Goal: Information Seeking & Learning: Check status

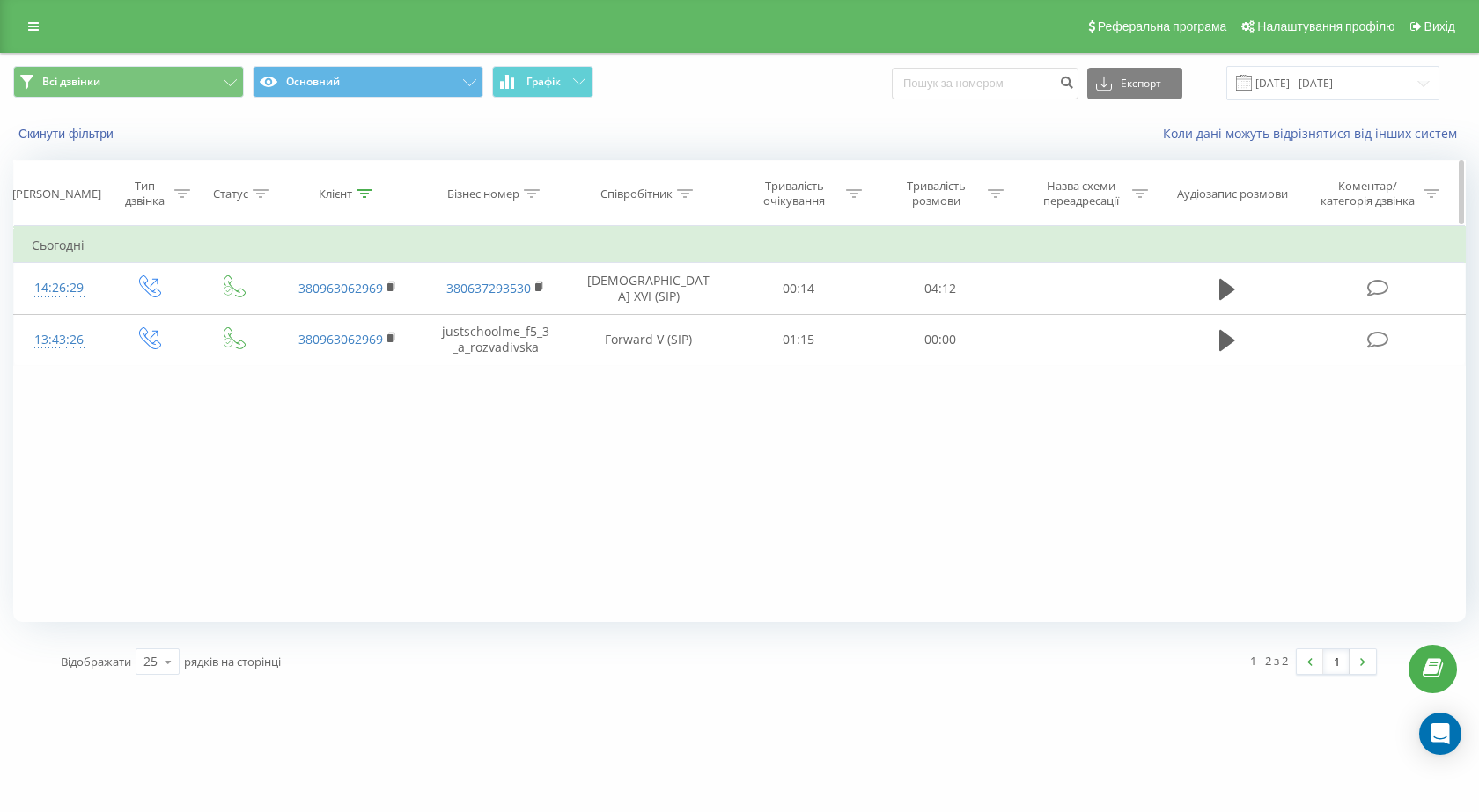
click at [366, 192] on icon at bounding box center [363, 193] width 16 height 8
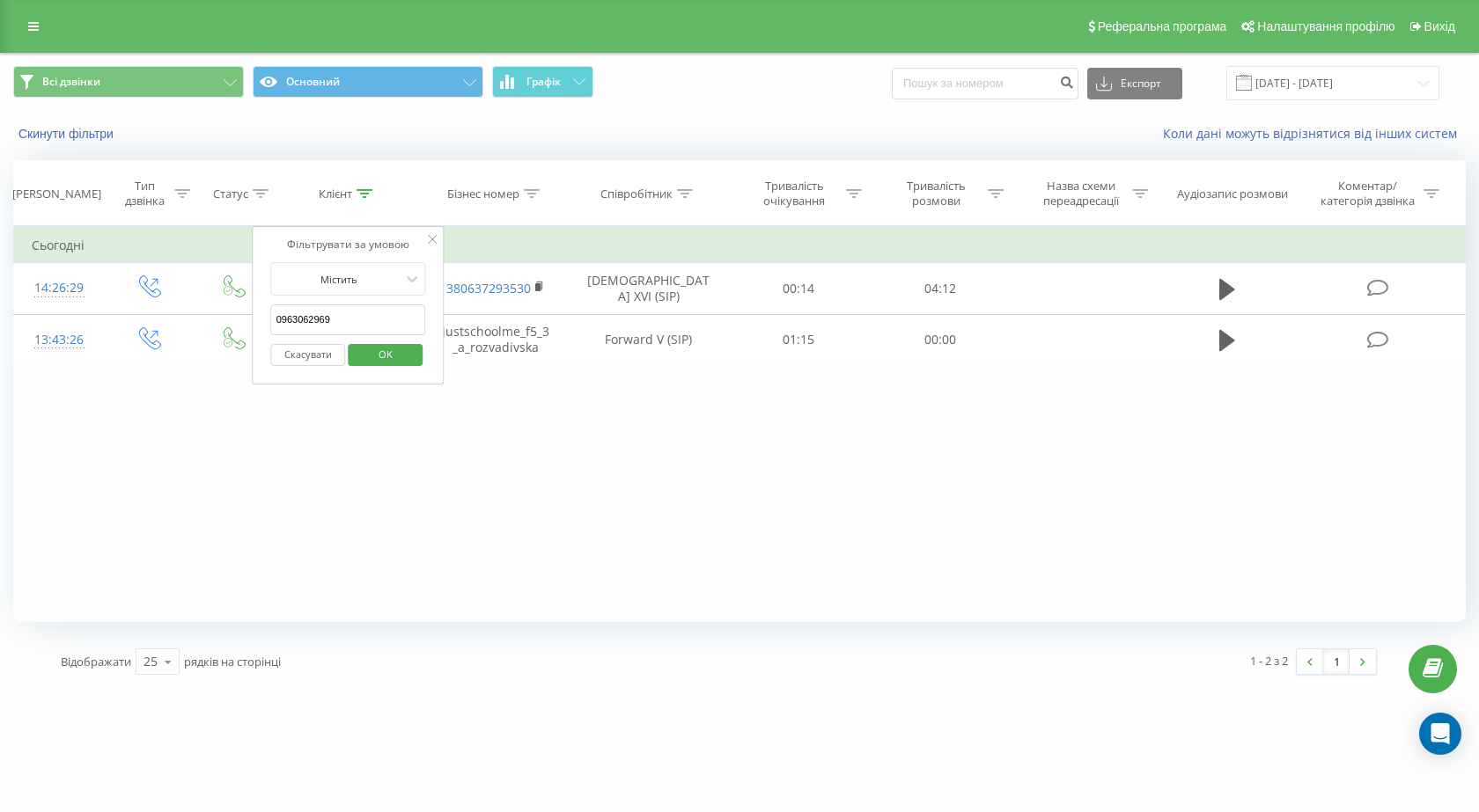
click at [342, 324] on input "0963062969" at bounding box center [348, 319] width 155 height 31
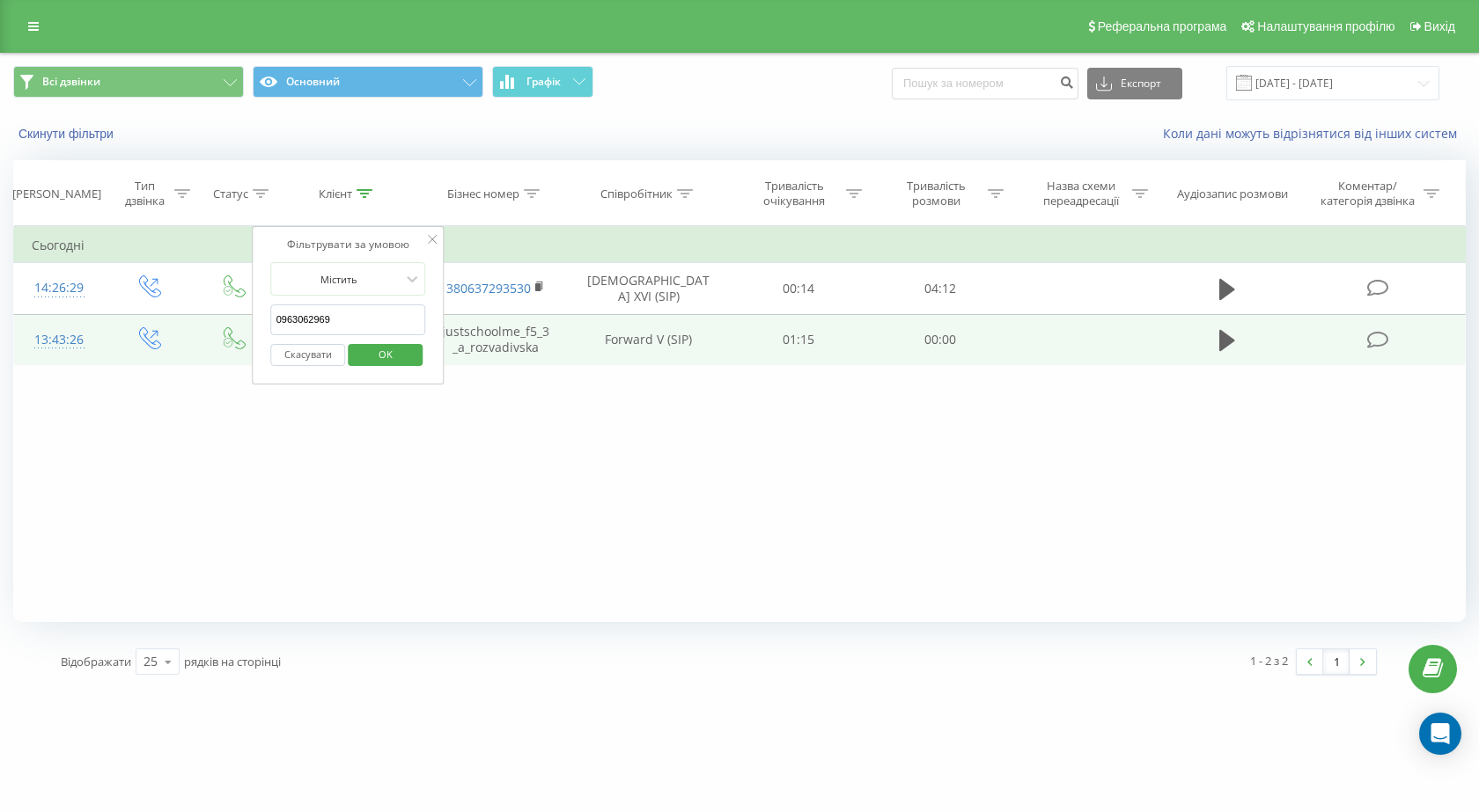
drag, startPoint x: 358, startPoint y: 324, endPoint x: 187, endPoint y: 338, distance: 171.6
click at [189, 339] on table "Фільтрувати за умовою Дорівнює Введіть значення Скасувати OK Фільтрувати за умо…" at bounding box center [739, 296] width 1452 height 140
paste input "0664248737"
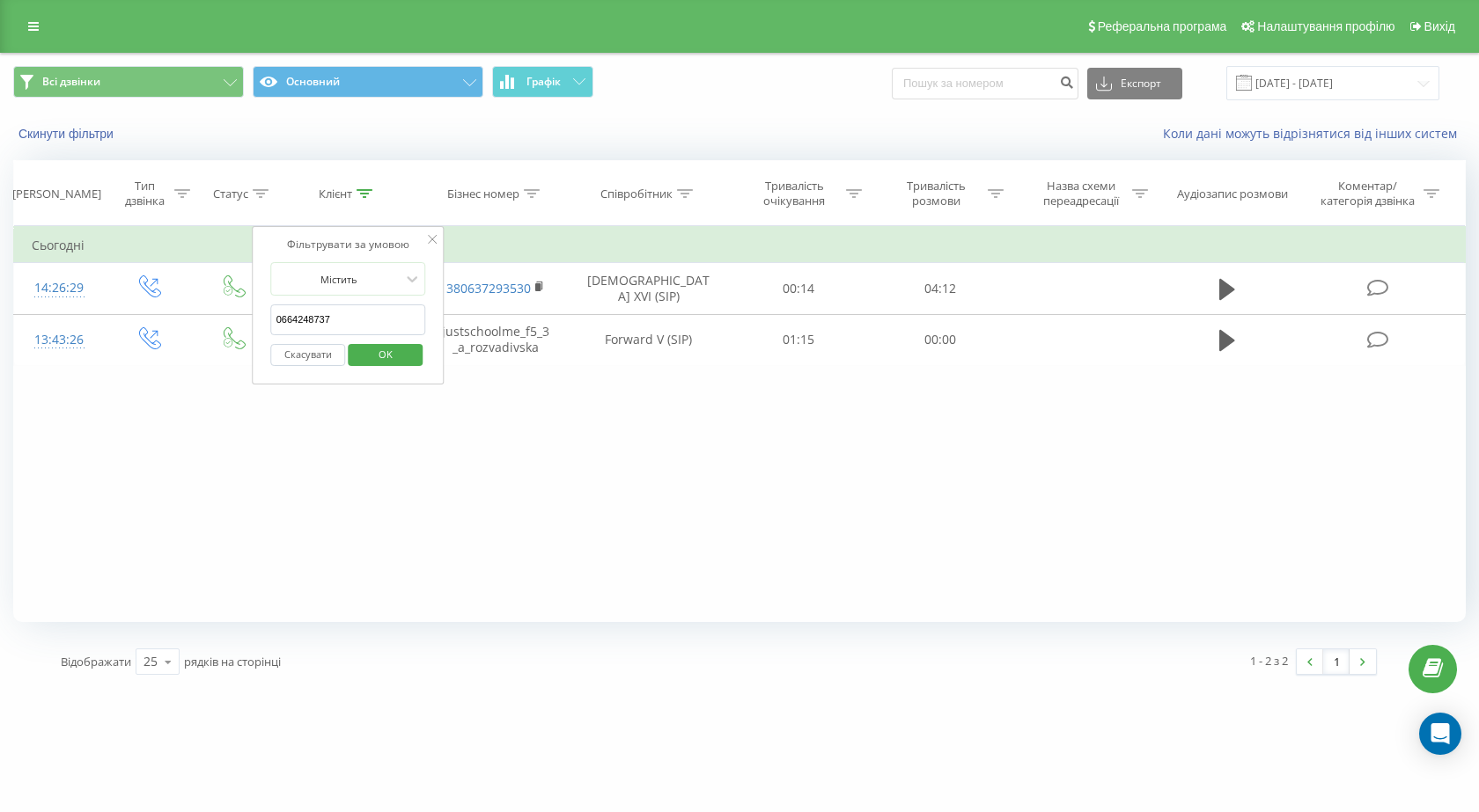
type input "0664248737"
click at [375, 355] on span "OK" at bounding box center [385, 353] width 49 height 27
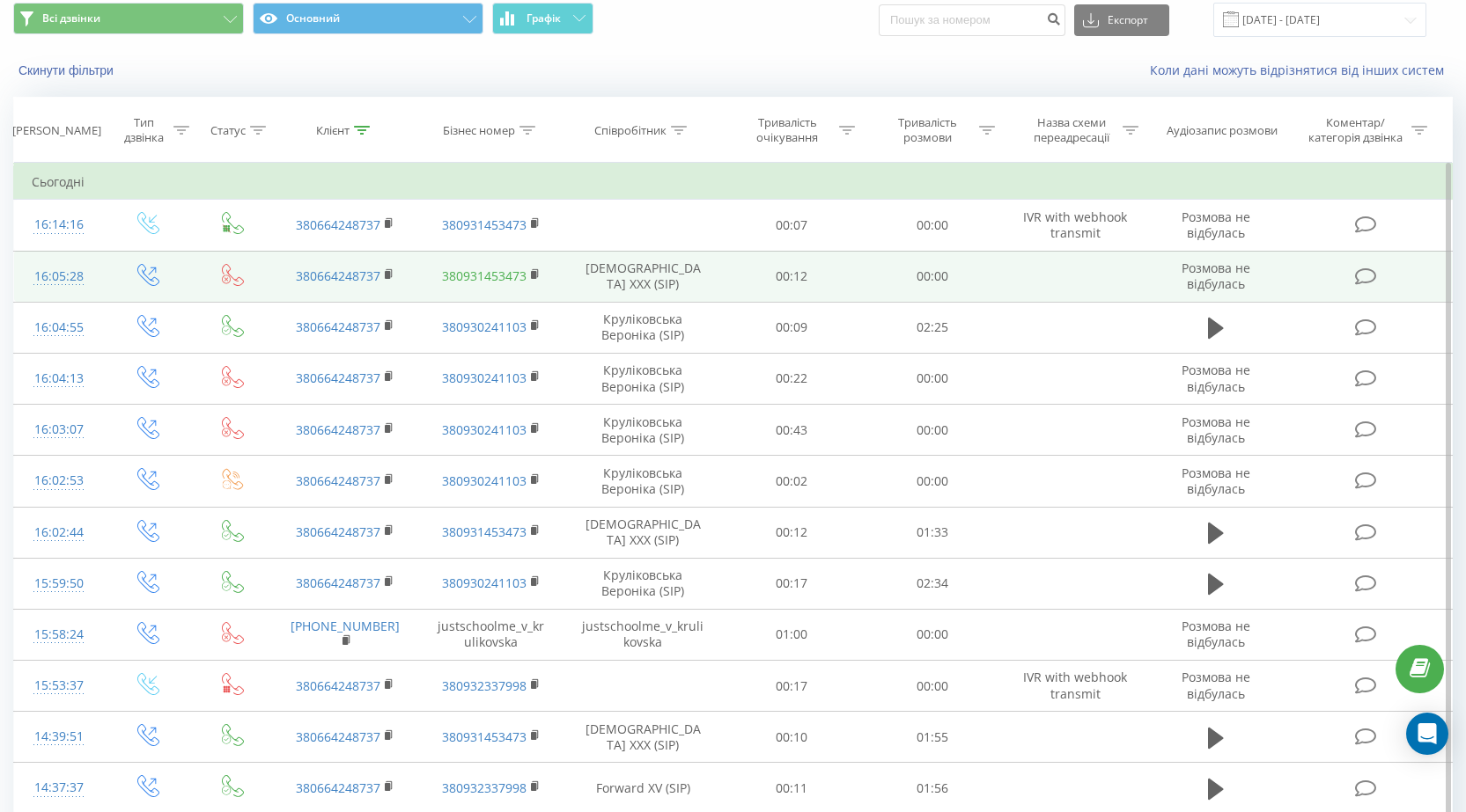
scroll to position [88, 0]
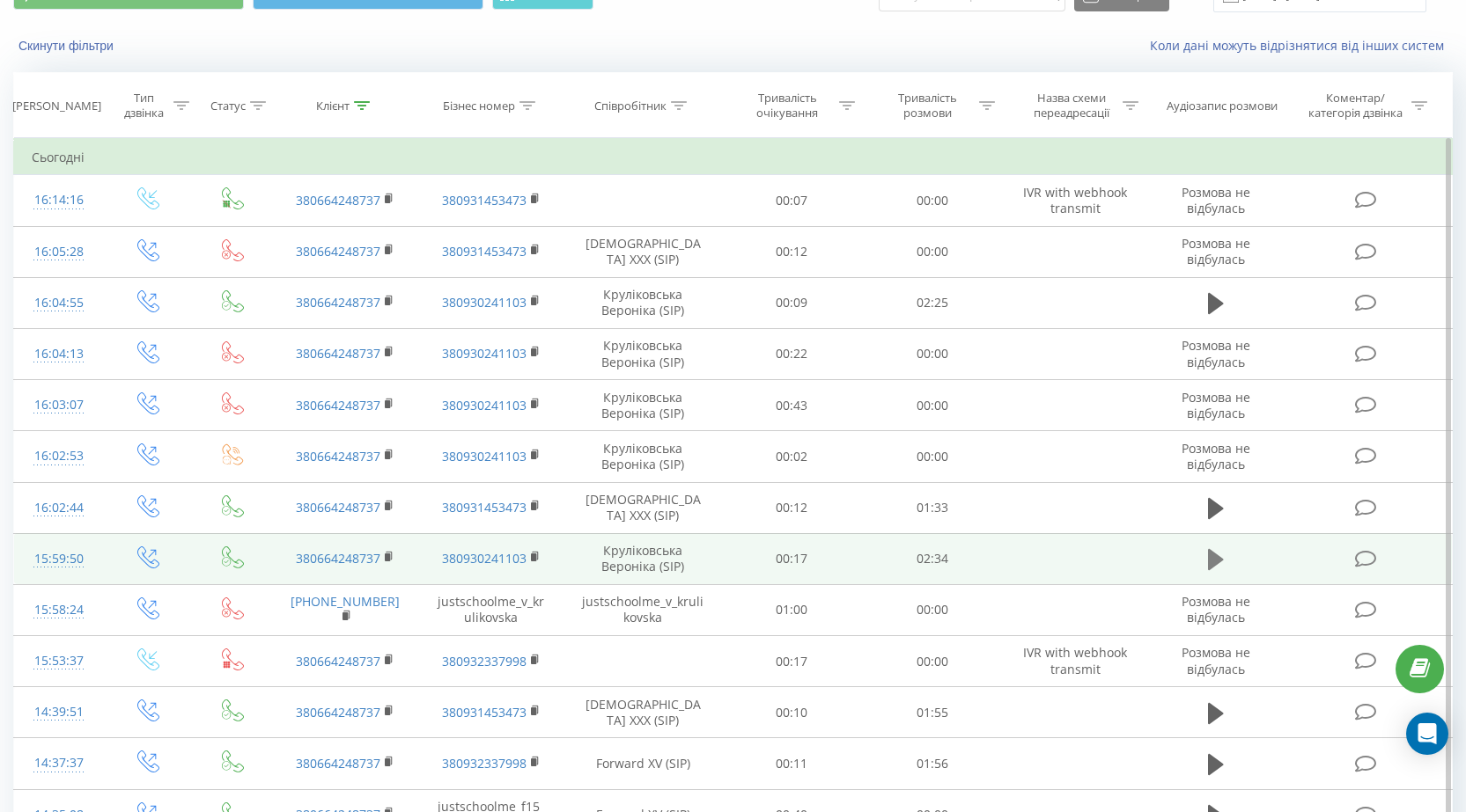
click at [1215, 555] on icon at bounding box center [1216, 559] width 16 height 21
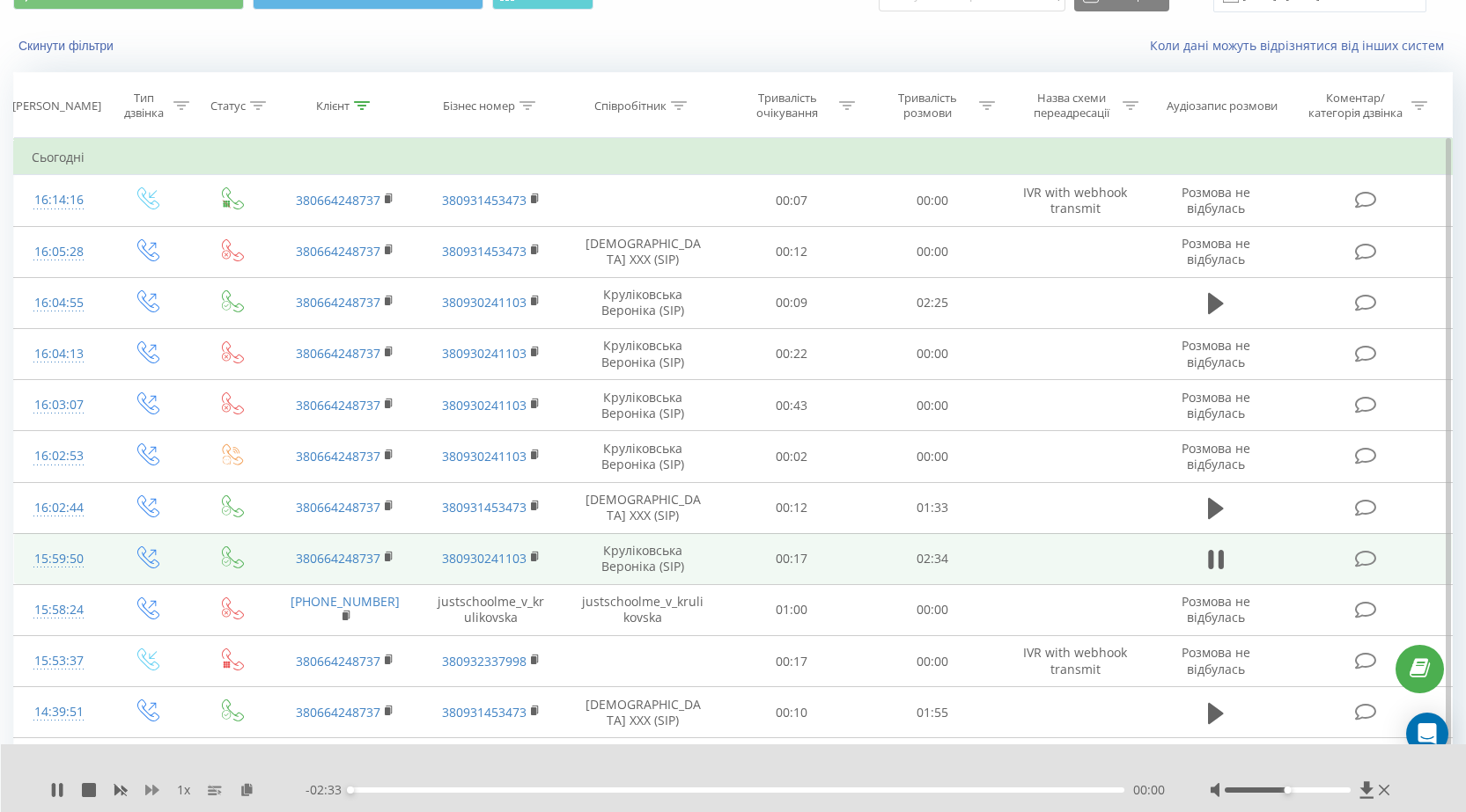
click at [151, 791] on icon at bounding box center [152, 790] width 14 height 10
click at [153, 793] on icon at bounding box center [152, 790] width 14 height 10
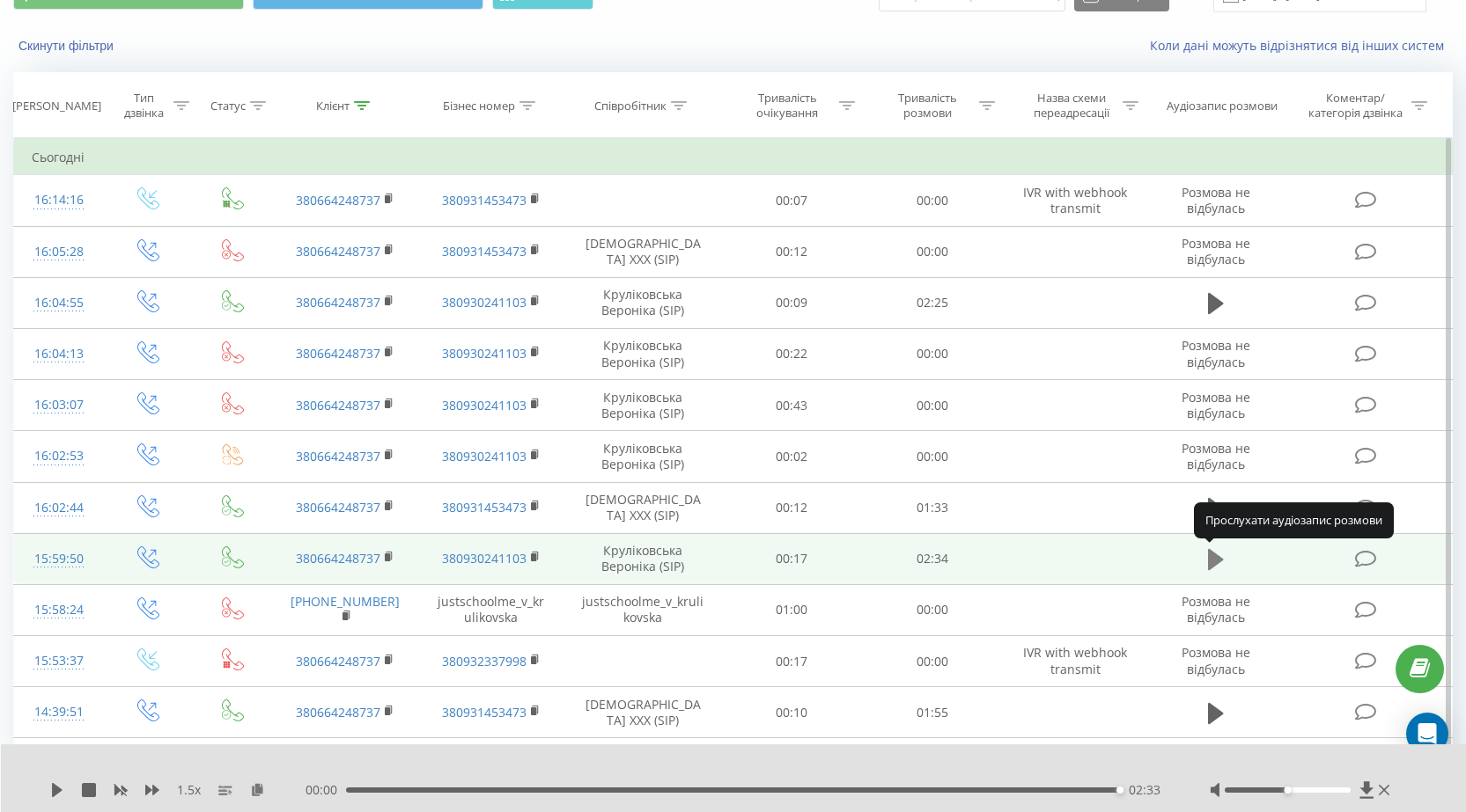
click at [1212, 560] on icon at bounding box center [1216, 559] width 16 height 21
click at [1212, 562] on icon at bounding box center [1216, 559] width 16 height 21
click at [1217, 557] on icon at bounding box center [1216, 559] width 16 height 21
click at [1210, 560] on icon at bounding box center [1216, 559] width 16 height 21
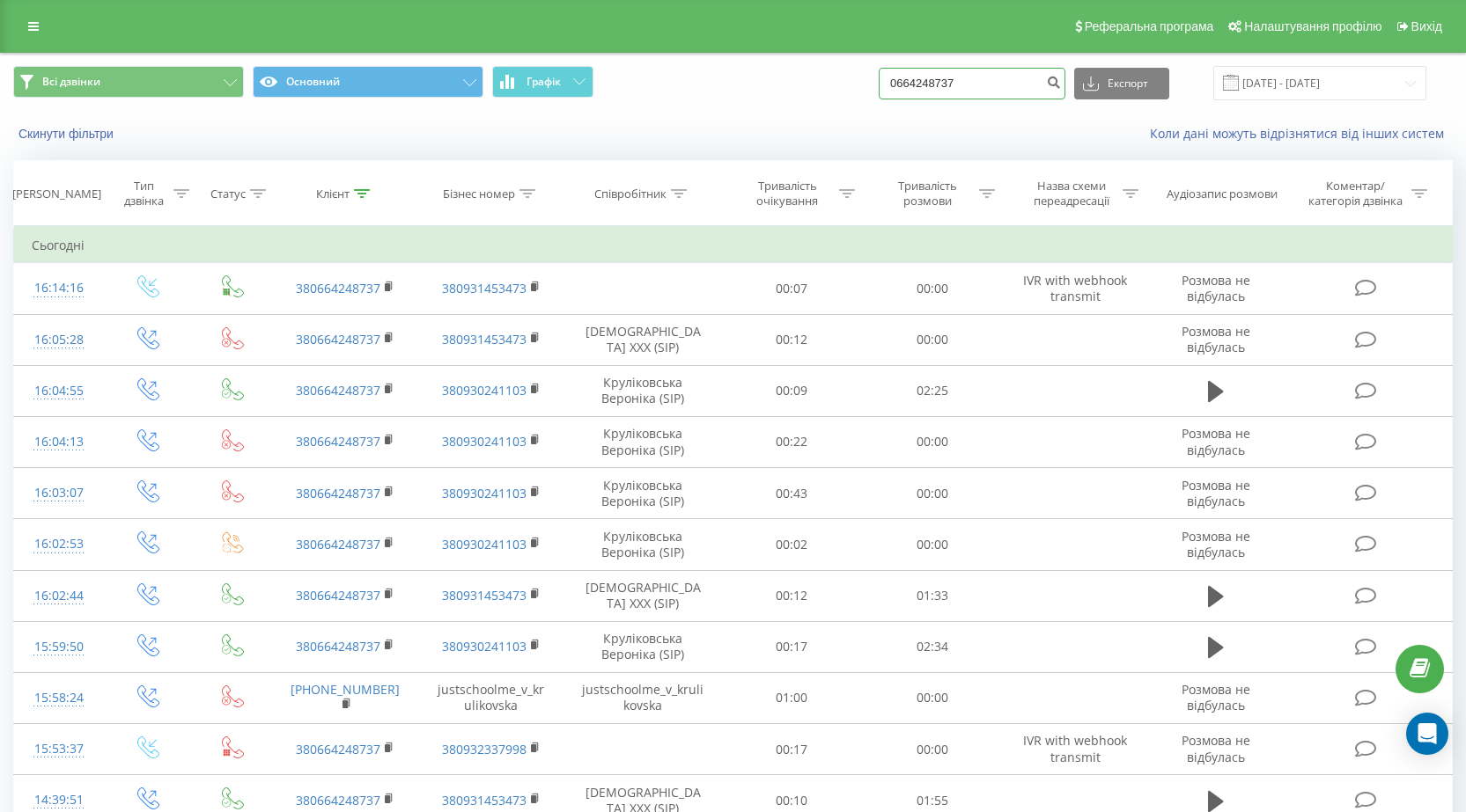
click at [1018, 90] on input "0664248737" at bounding box center [971, 83] width 186 height 32
drag, startPoint x: 1029, startPoint y: 85, endPoint x: 809, endPoint y: 72, distance: 220.4
click at [812, 72] on div "Всі дзвінки Основний Графік 0664248737 Експорт .csv .xls .xlsx 21.08.2025 - 21.…" at bounding box center [733, 82] width 1439 height 34
click at [363, 197] on icon at bounding box center [362, 193] width 16 height 8
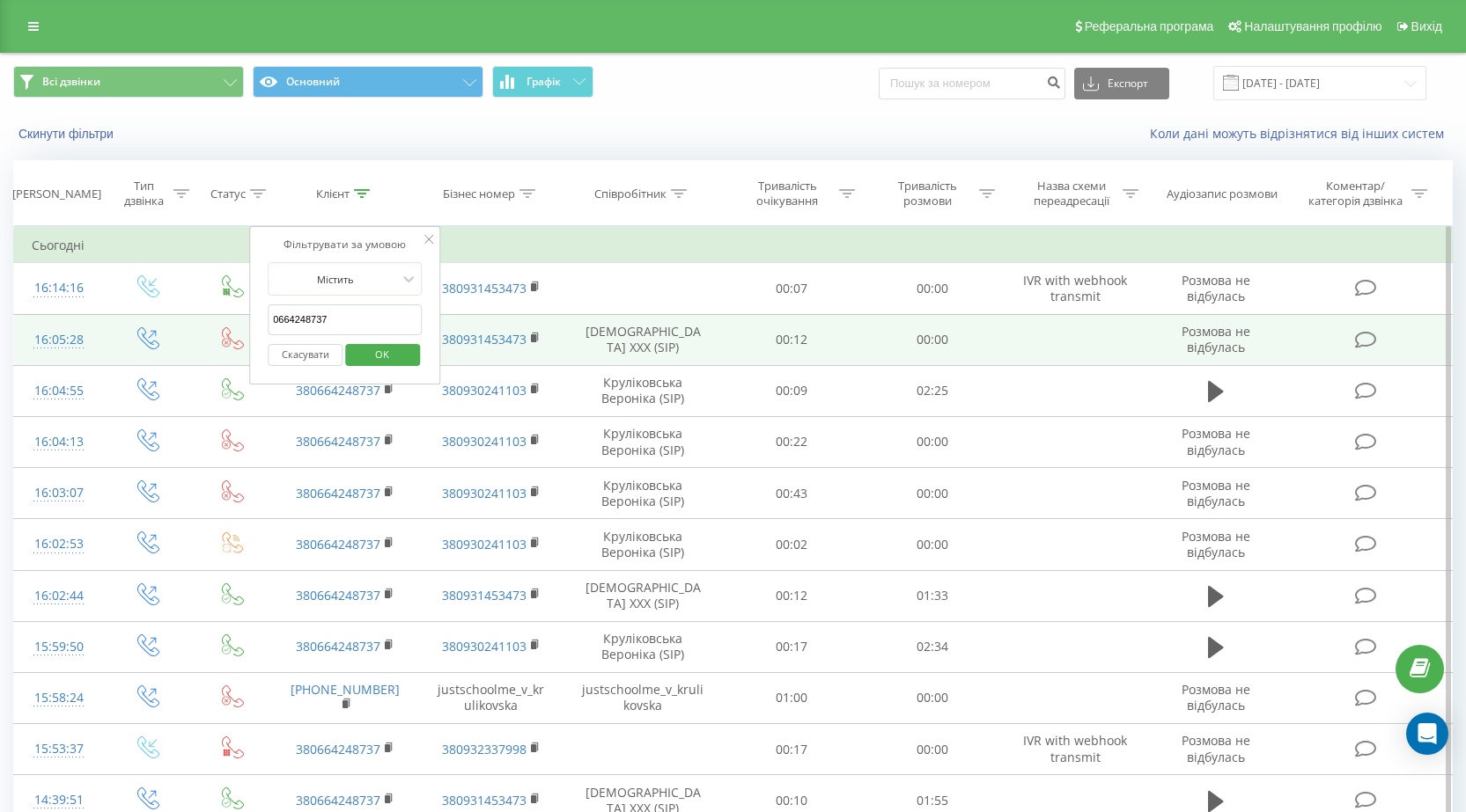
drag, startPoint x: 332, startPoint y: 322, endPoint x: 48, endPoint y: 332, distance: 284.2
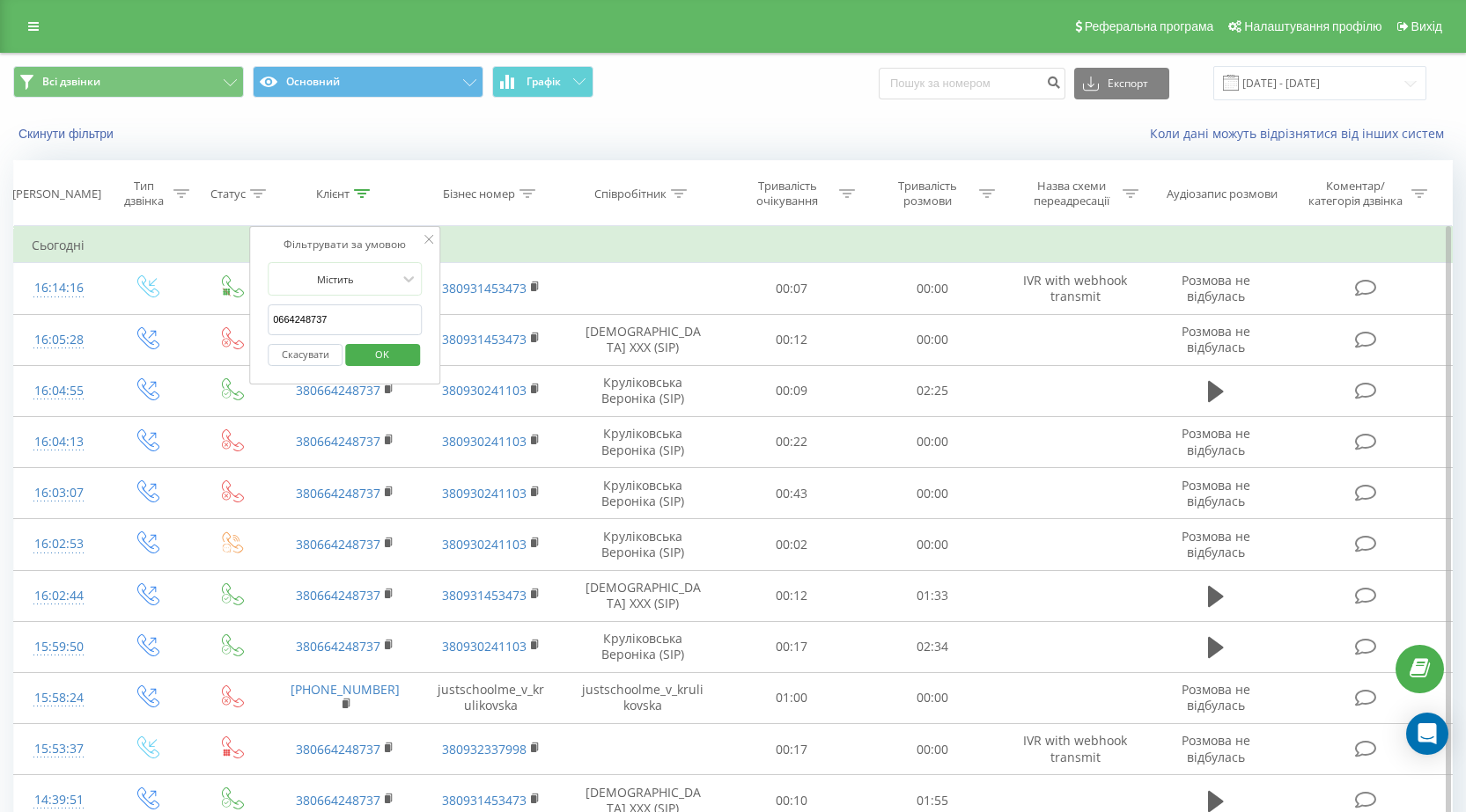
click at [383, 347] on span "OK" at bounding box center [381, 353] width 49 height 27
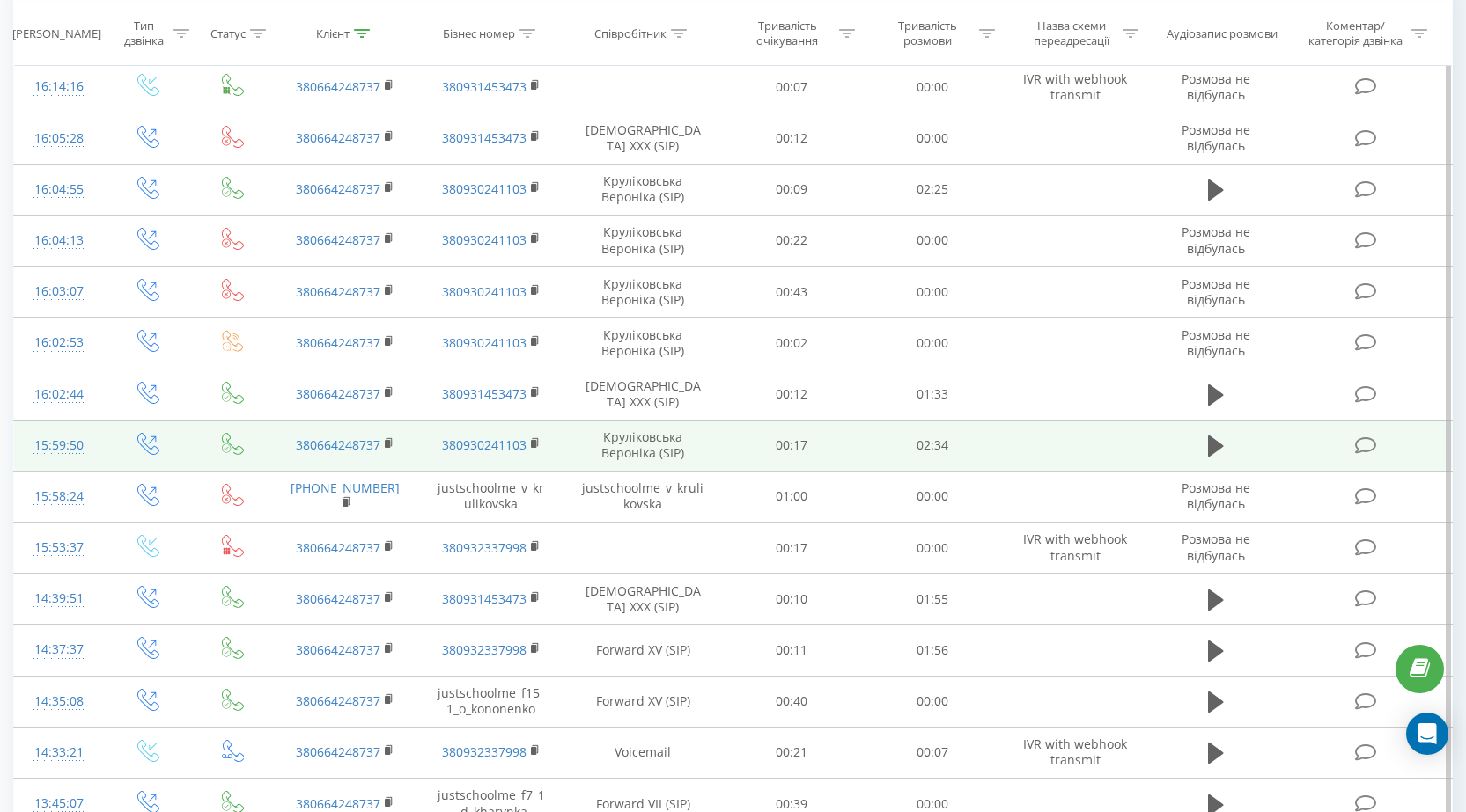
scroll to position [176, 0]
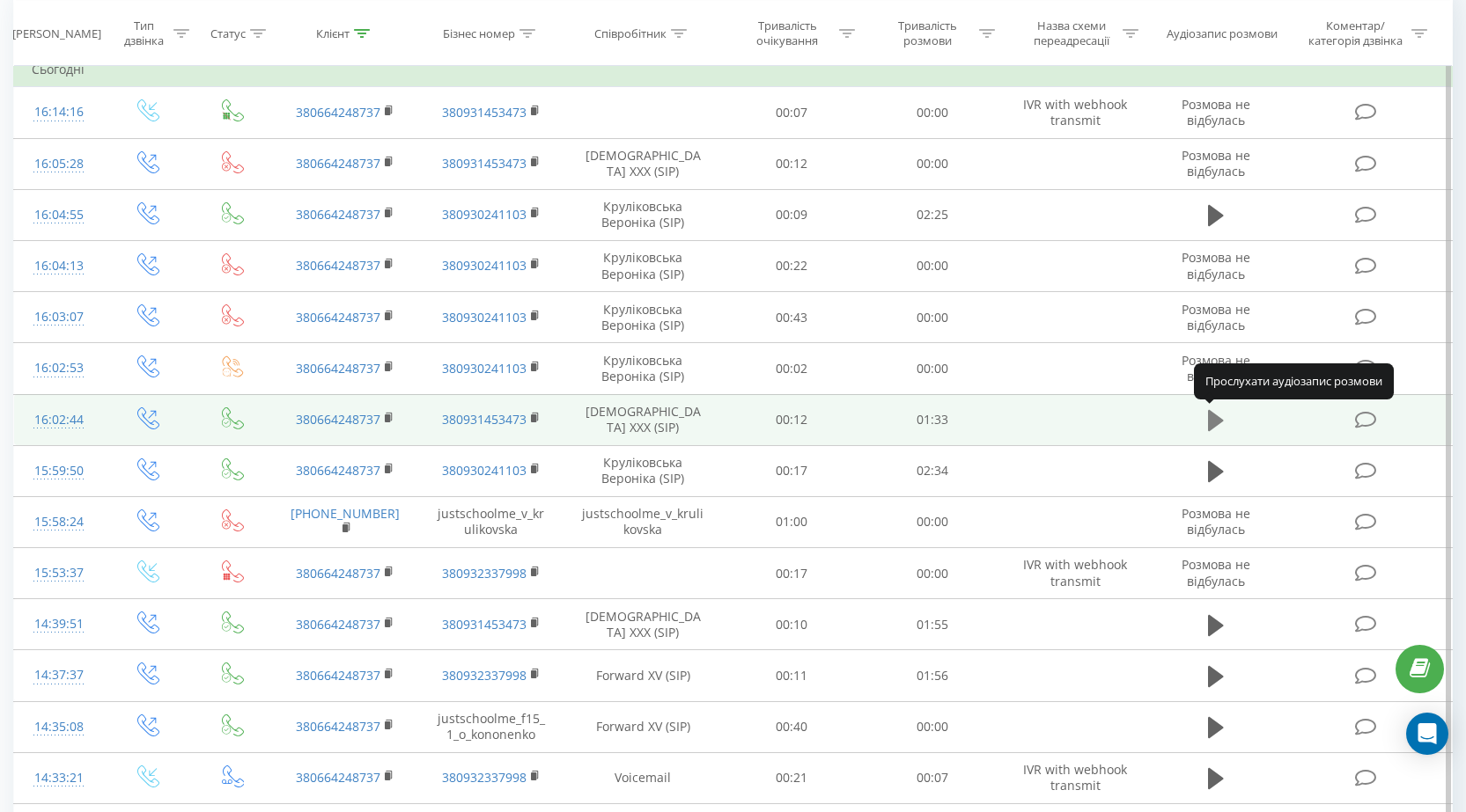
click at [1217, 419] on icon at bounding box center [1216, 420] width 16 height 21
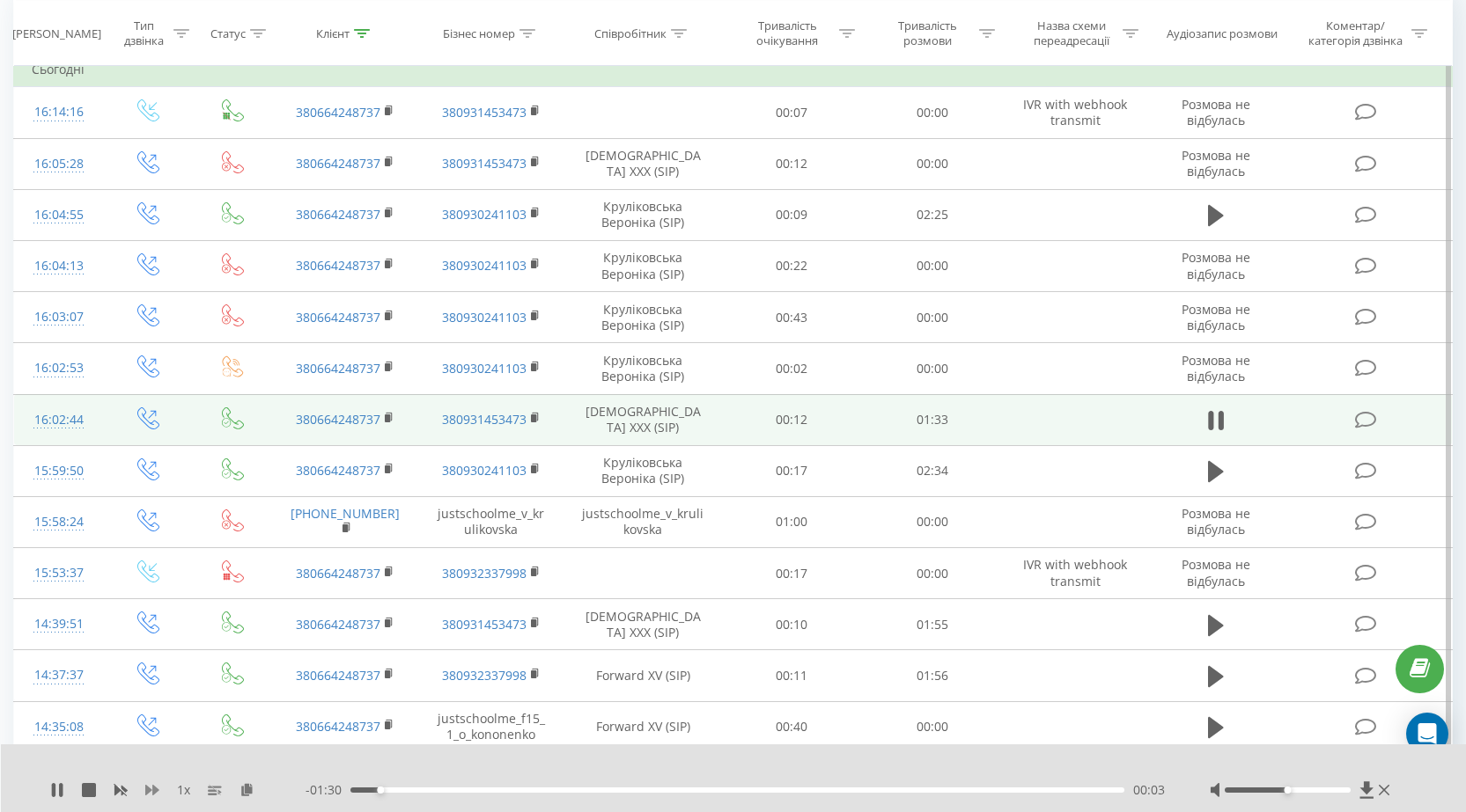
click at [153, 791] on icon at bounding box center [152, 790] width 14 height 10
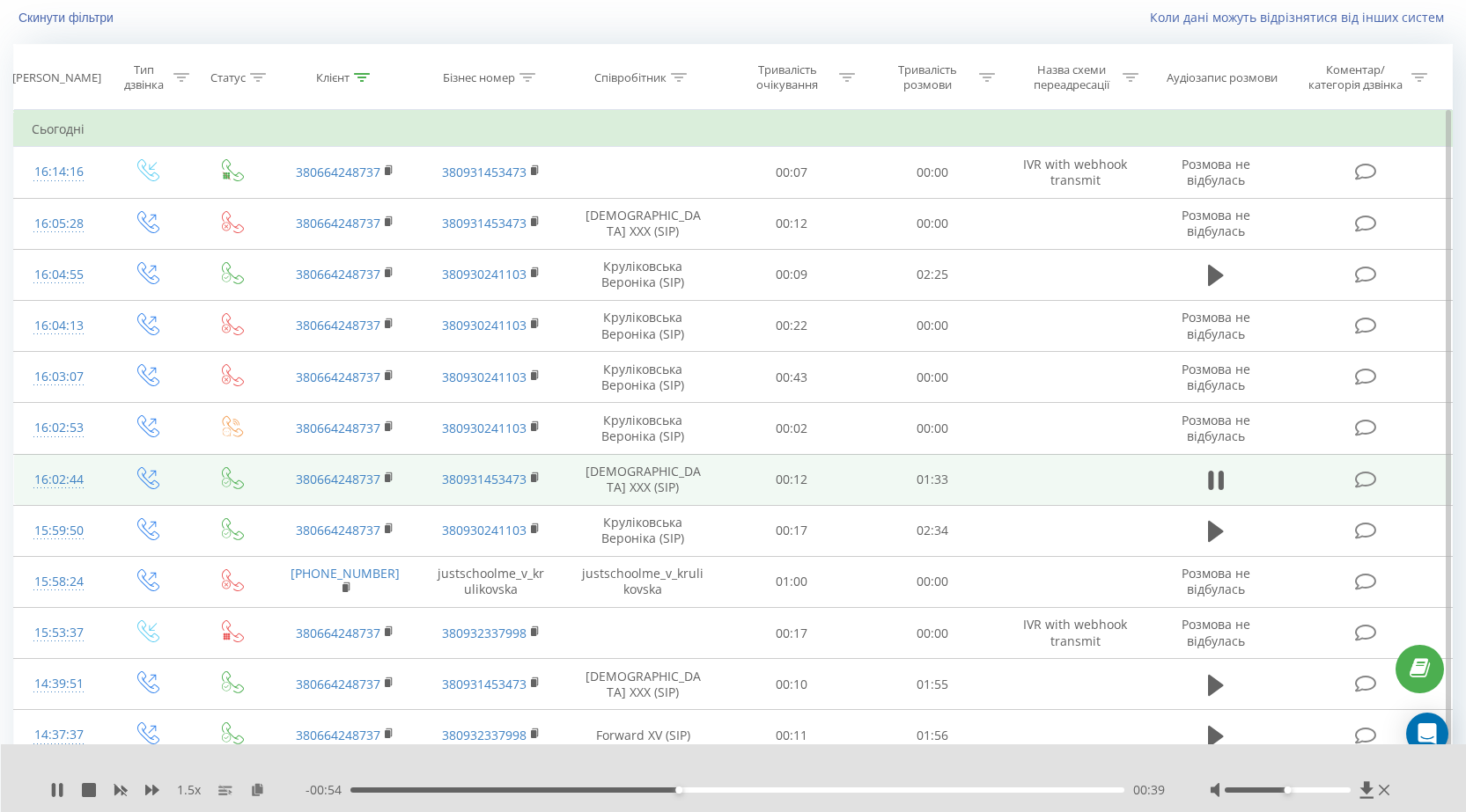
scroll to position [88, 0]
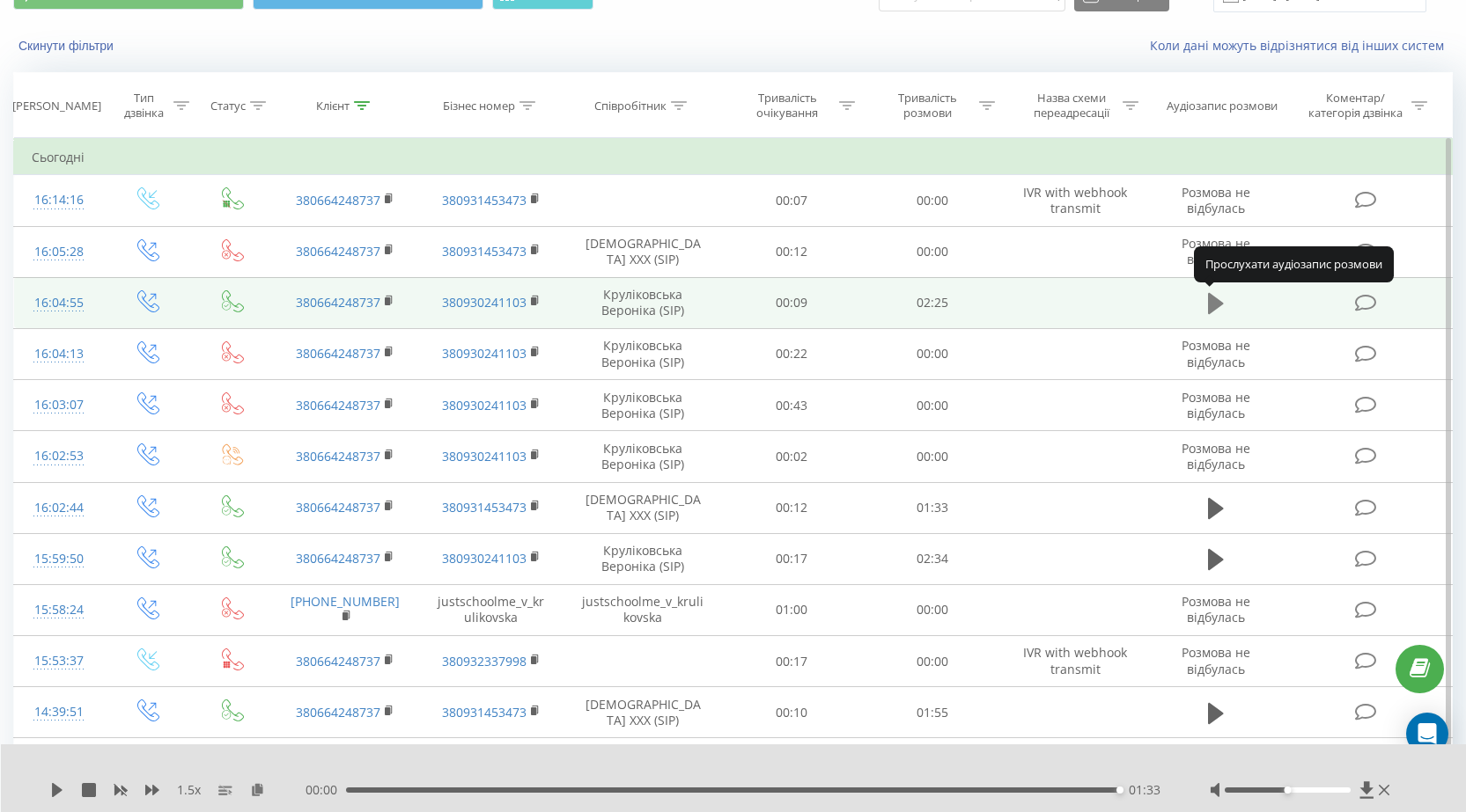
click at [1214, 306] on icon at bounding box center [1216, 303] width 16 height 21
